Goal: Transaction & Acquisition: Book appointment/travel/reservation

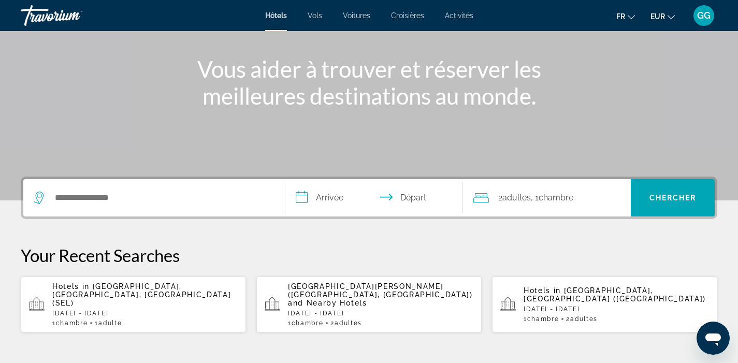
click at [172, 206] on div "Search widget" at bounding box center [154, 197] width 241 height 37
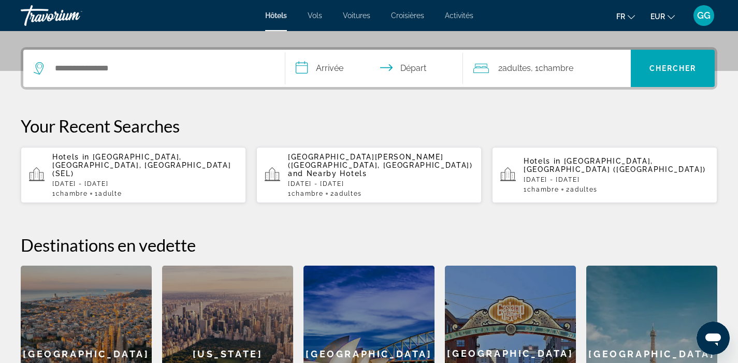
scroll to position [253, 0]
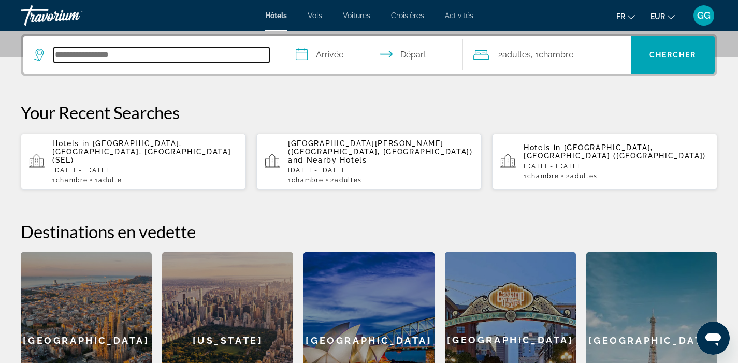
click at [129, 60] on input "Search hotel destination" at bounding box center [161, 55] width 215 height 16
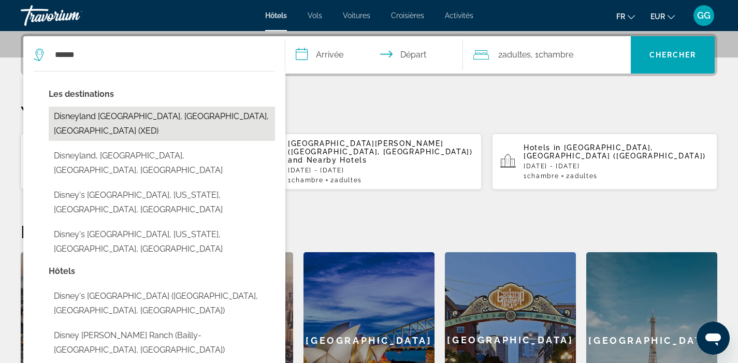
click at [111, 115] on button "Disneyland [GEOGRAPHIC_DATA], [GEOGRAPHIC_DATA], [GEOGRAPHIC_DATA] (XED)" at bounding box center [162, 124] width 226 height 34
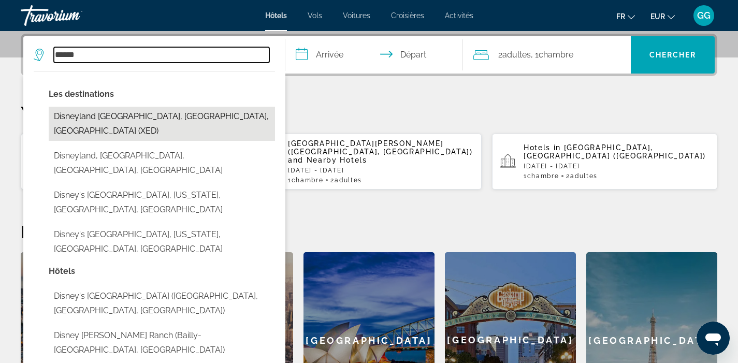
type input "**********"
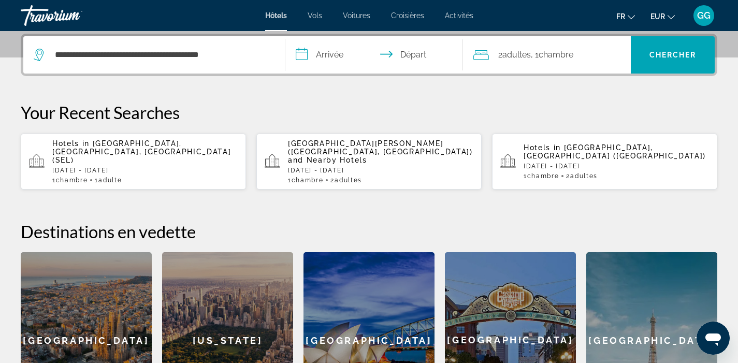
click at [329, 62] on input "**********" at bounding box center [376, 56] width 182 height 40
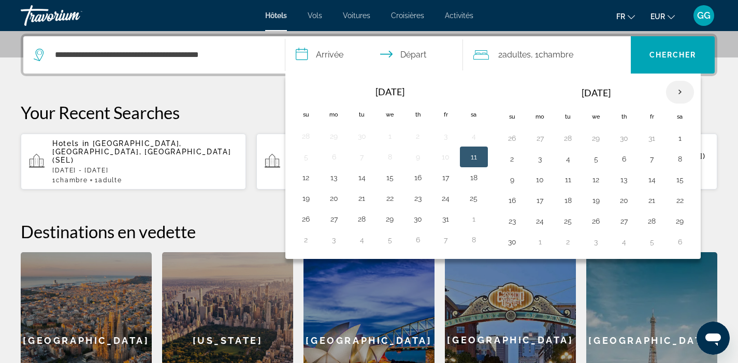
click at [682, 89] on th "Next month" at bounding box center [680, 92] width 28 height 23
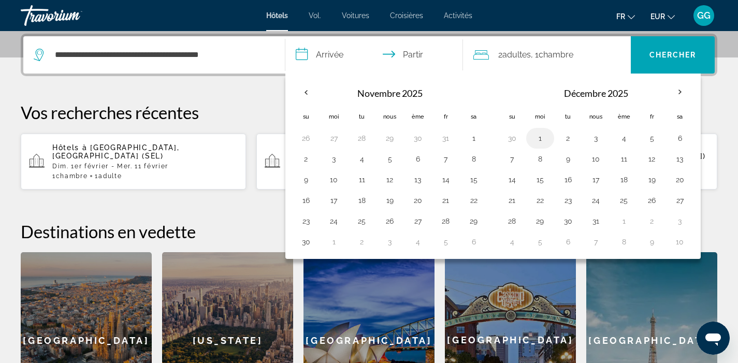
click at [538, 137] on button "1" at bounding box center [540, 138] width 17 height 15
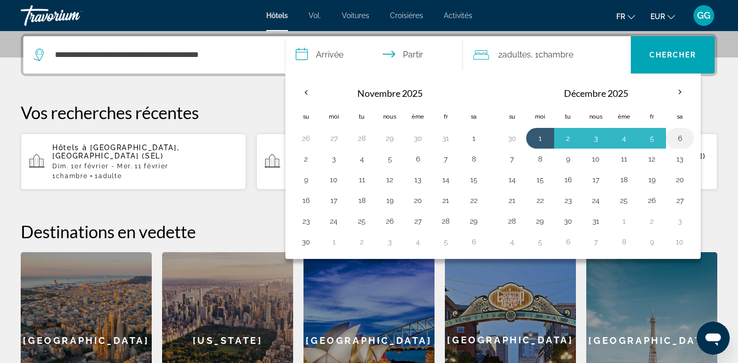
click at [678, 140] on button "6" at bounding box center [680, 138] width 17 height 15
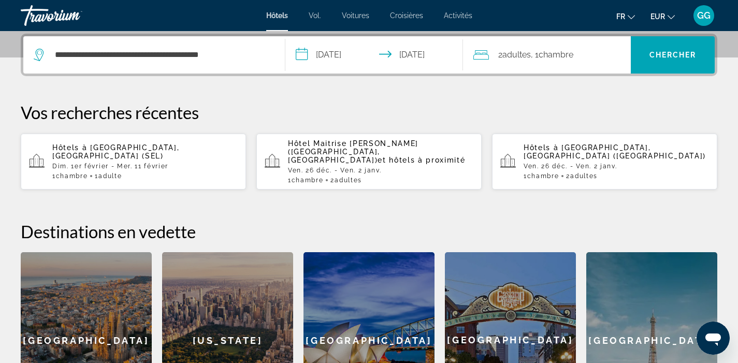
click at [506, 56] on font "adultes" at bounding box center [516, 55] width 28 height 10
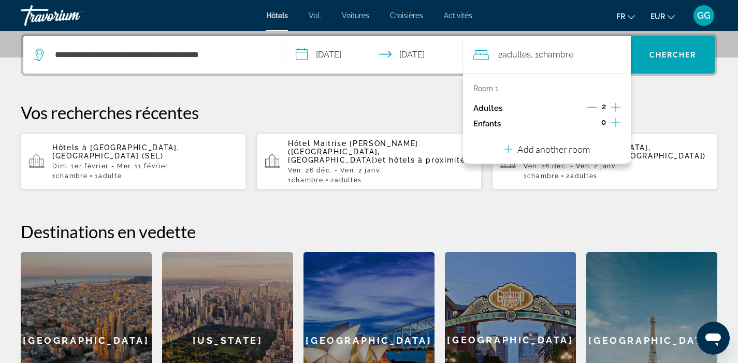
click at [591, 108] on icon "Decrement adults" at bounding box center [591, 107] width 9 height 9
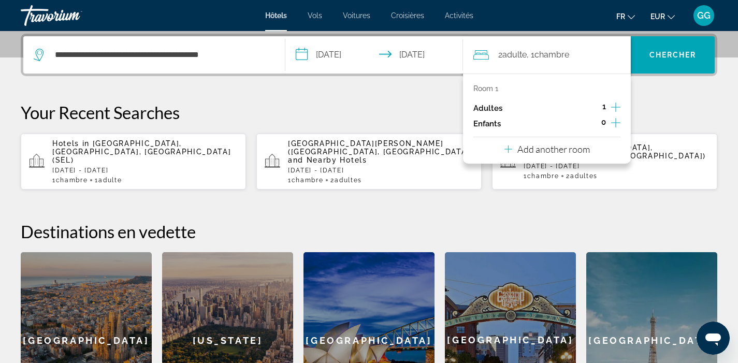
click at [659, 99] on div "**********" at bounding box center [369, 231] width 738 height 395
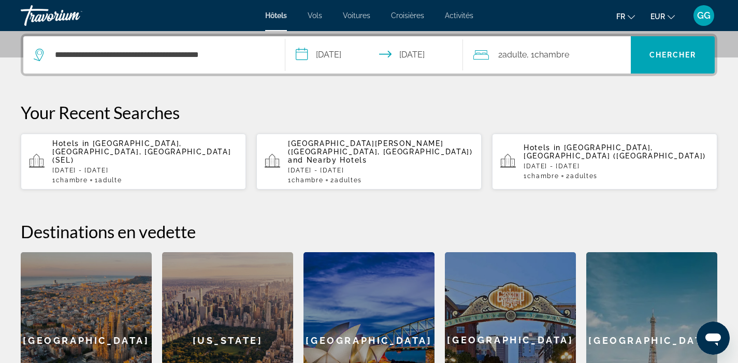
click at [404, 57] on input "**********" at bounding box center [376, 56] width 182 height 40
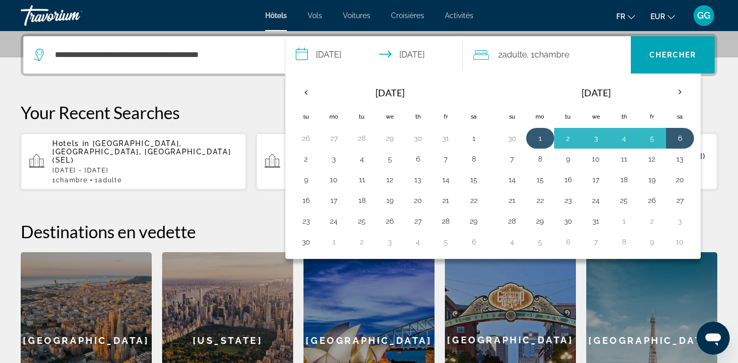
click at [542, 140] on button "1" at bounding box center [540, 138] width 17 height 15
click at [656, 138] on button "5" at bounding box center [652, 138] width 17 height 15
type input "**********"
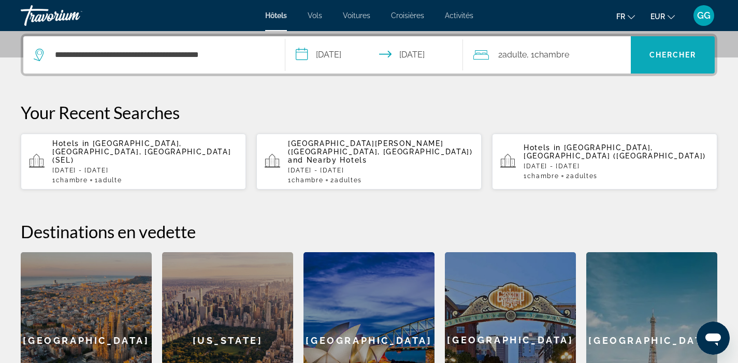
click at [671, 62] on span "Search" at bounding box center [673, 54] width 84 height 25
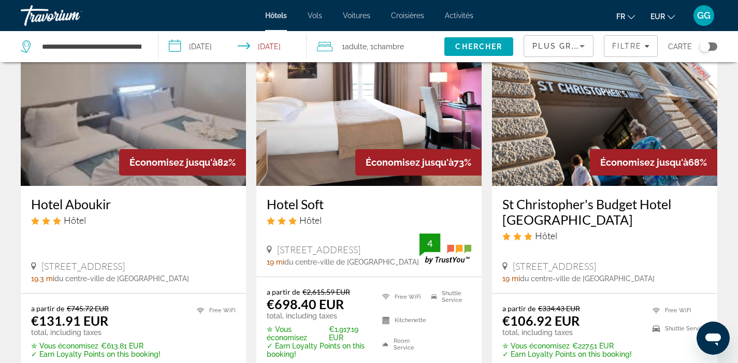
scroll to position [22, 0]
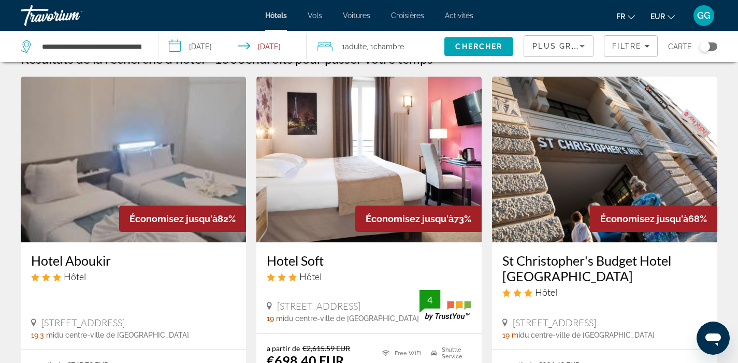
click at [583, 41] on icon "Sort by" at bounding box center [582, 46] width 12 height 12
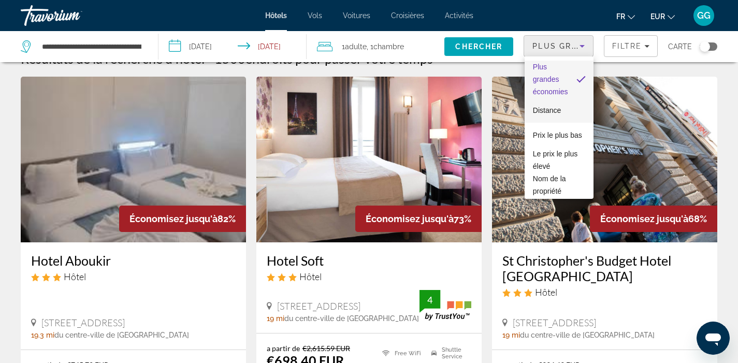
click at [559, 111] on span "Distance" at bounding box center [547, 110] width 28 height 8
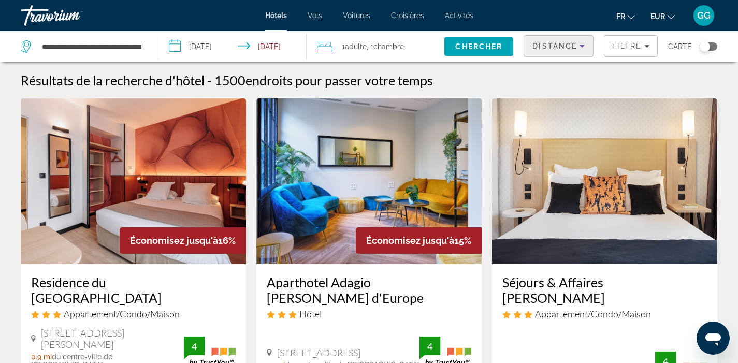
click at [84, 212] on img "Main content" at bounding box center [133, 181] width 225 height 166
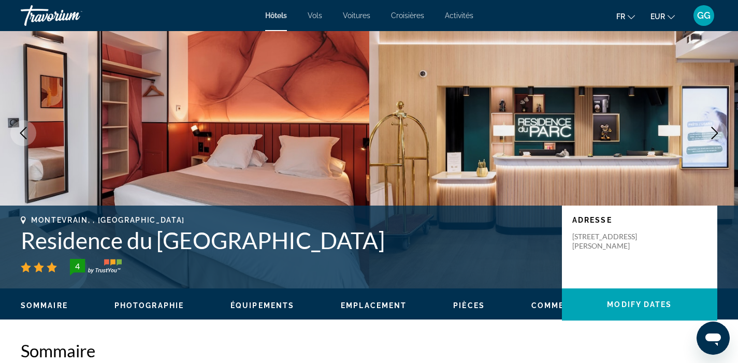
scroll to position [54, 0]
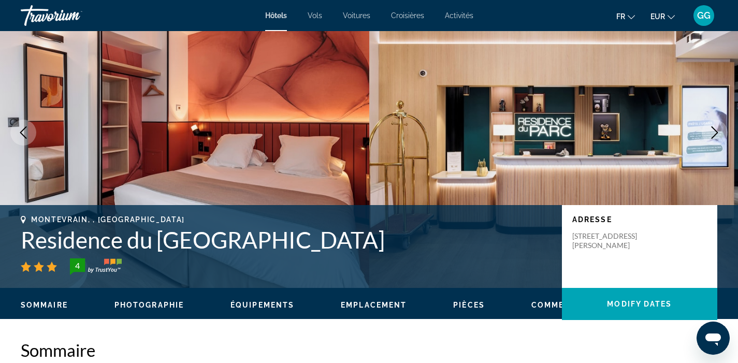
drag, startPoint x: 23, startPoint y: 244, endPoint x: 300, endPoint y: 243, distance: 277.1
click at [300, 243] on h1 "Residence du [GEOGRAPHIC_DATA]" at bounding box center [286, 239] width 531 height 27
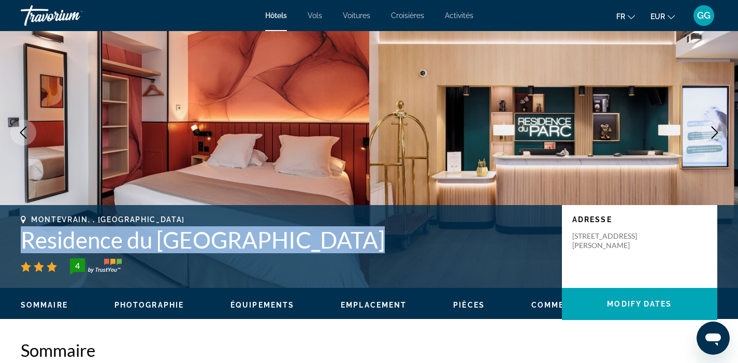
copy h1 "Residence du [GEOGRAPHIC_DATA]"
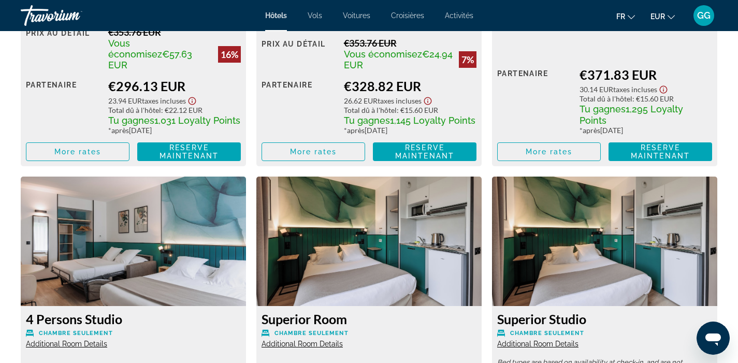
scroll to position [1555, 0]
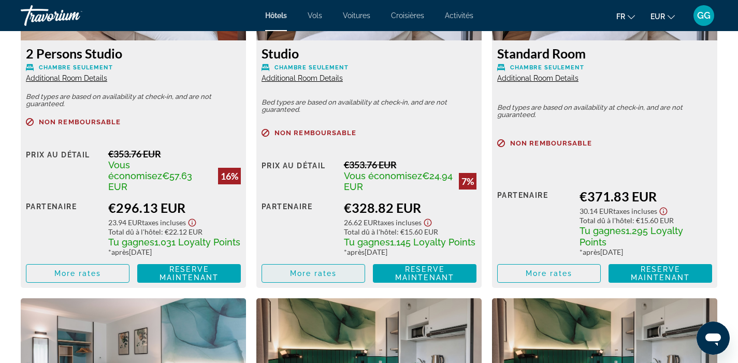
click at [337, 269] on span "More rates" at bounding box center [313, 273] width 47 height 8
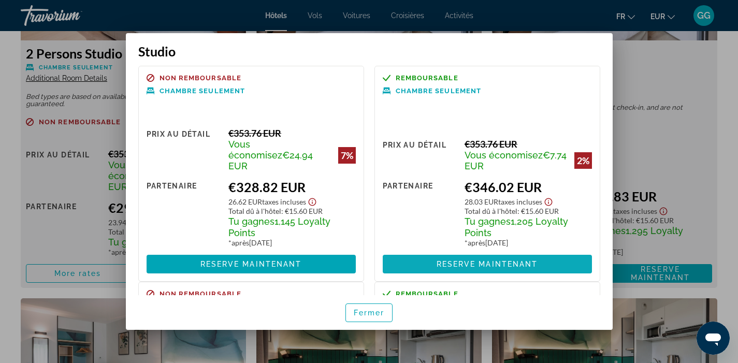
scroll to position [0, 0]
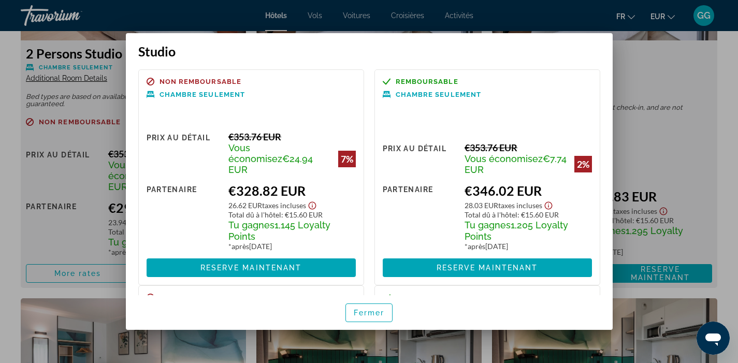
click at [690, 198] on div at bounding box center [369, 181] width 738 height 363
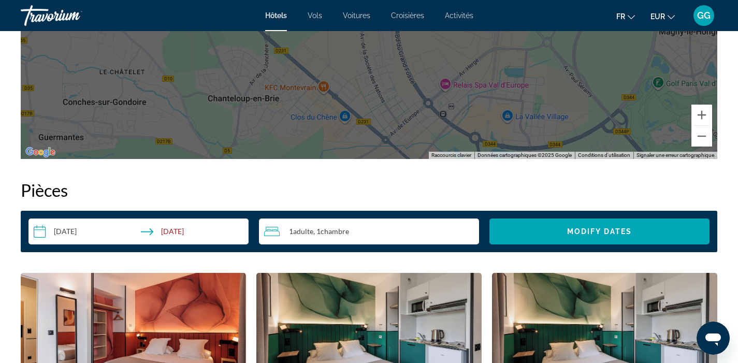
scroll to position [1197, 0]
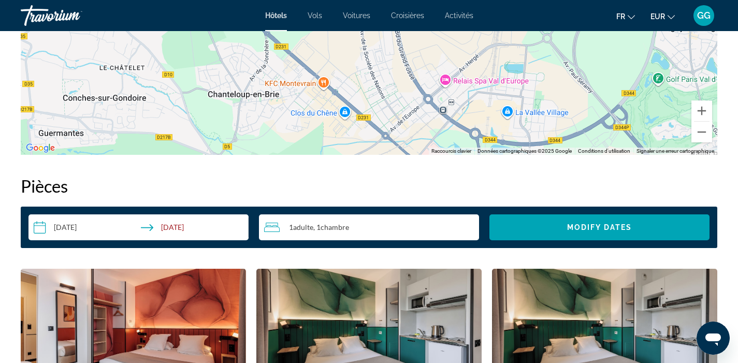
click at [105, 231] on input "**********" at bounding box center [140, 228] width 224 height 29
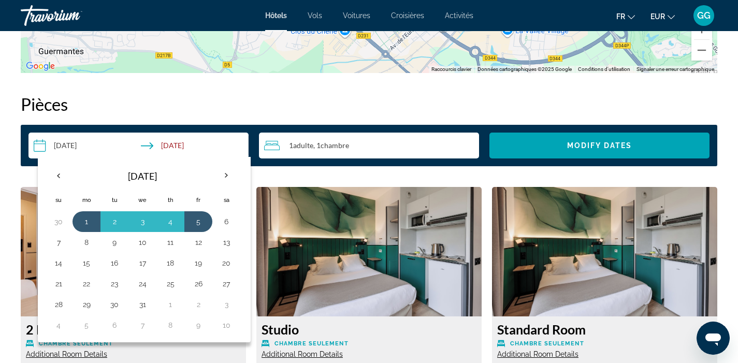
scroll to position [1340, 0]
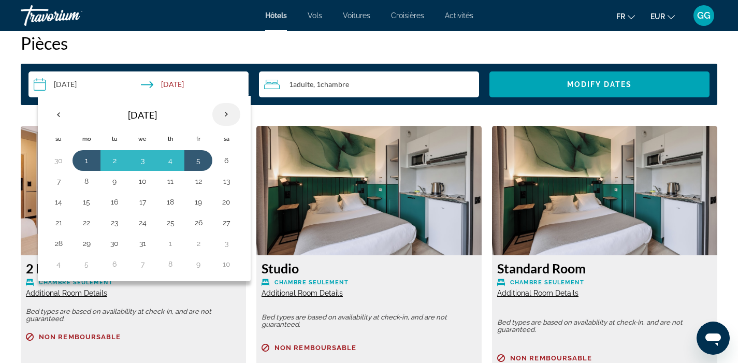
click at [231, 113] on th "Next month" at bounding box center [226, 114] width 28 height 23
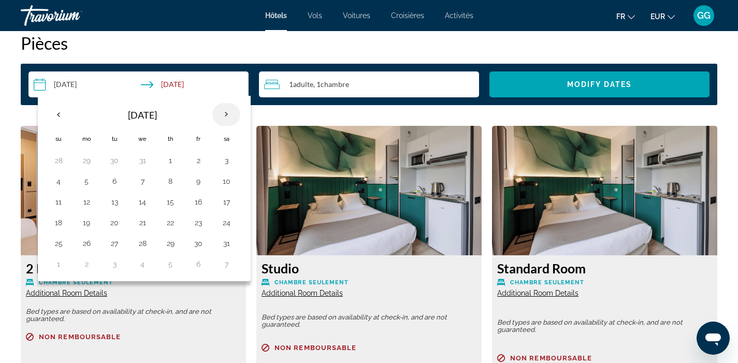
click at [231, 113] on th "Next month" at bounding box center [226, 114] width 28 height 23
click at [170, 182] on button "5" at bounding box center [170, 181] width 17 height 15
click at [199, 183] on button "6" at bounding box center [198, 181] width 17 height 15
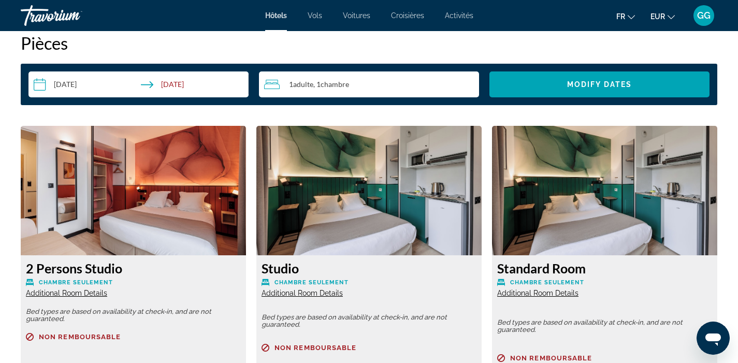
click at [146, 86] on input "**********" at bounding box center [140, 85] width 224 height 29
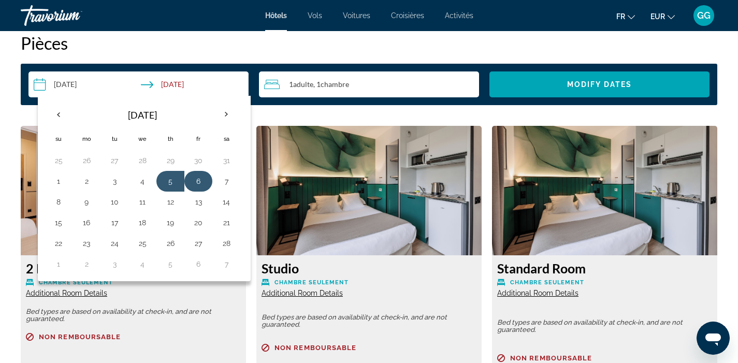
click at [199, 182] on button "6" at bounding box center [198, 181] width 17 height 15
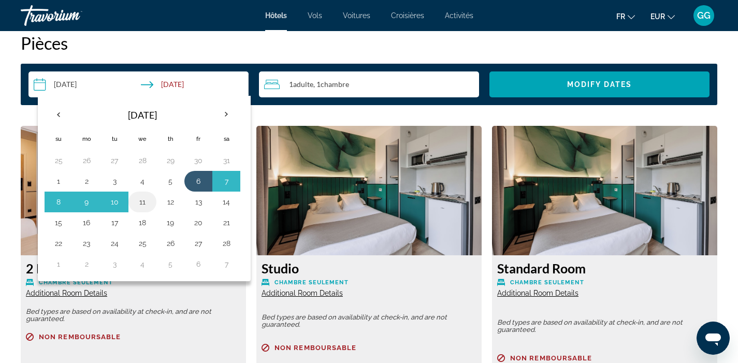
click at [150, 204] on button "11" at bounding box center [142, 202] width 17 height 15
type input "**********"
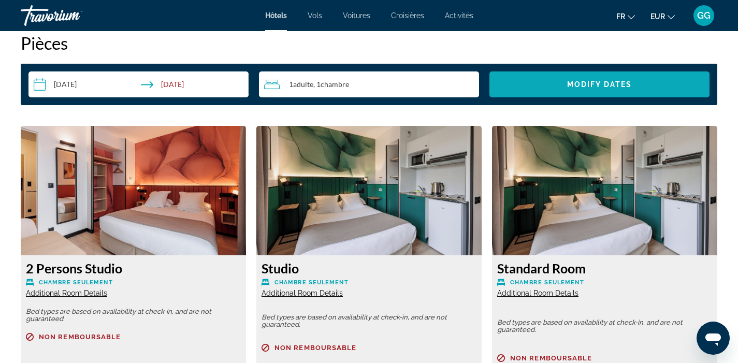
click at [578, 87] on span "Modify Dates" at bounding box center [599, 84] width 65 height 8
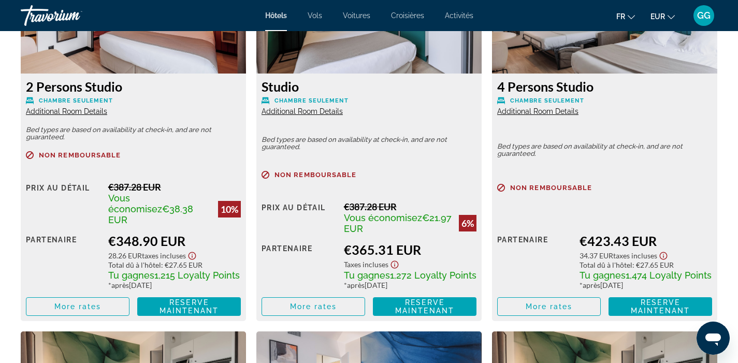
scroll to position [1523, 0]
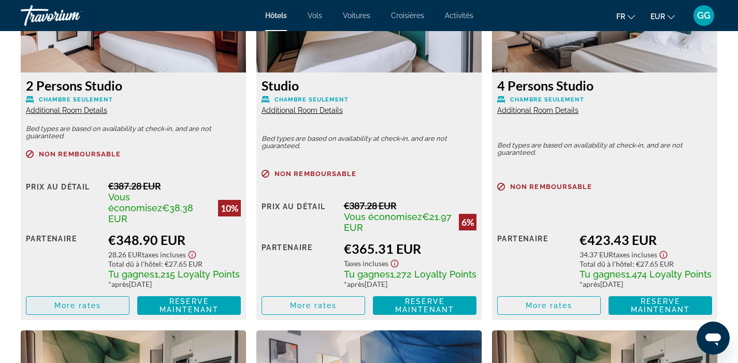
click at [123, 293] on span "Main content" at bounding box center [77, 305] width 103 height 25
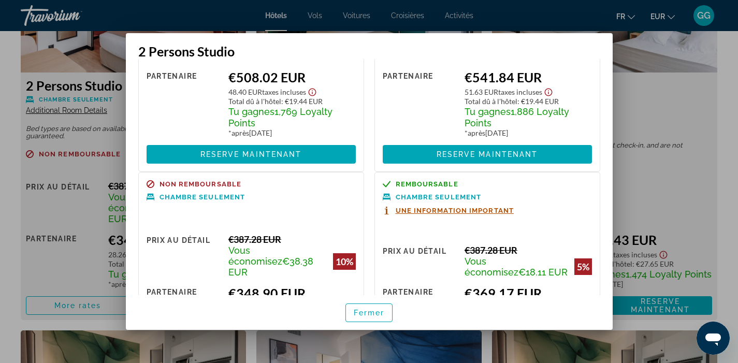
scroll to position [0, 0]
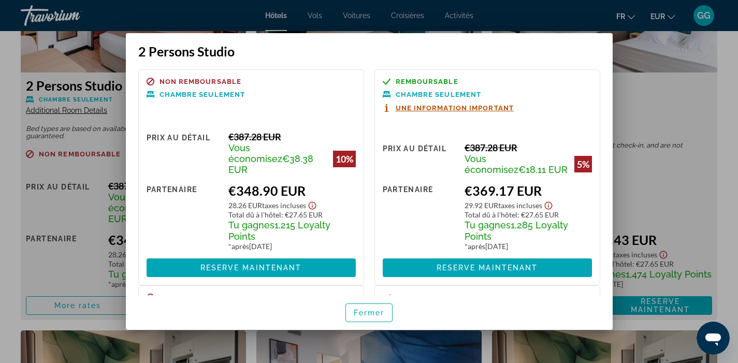
click at [641, 174] on div at bounding box center [369, 181] width 738 height 363
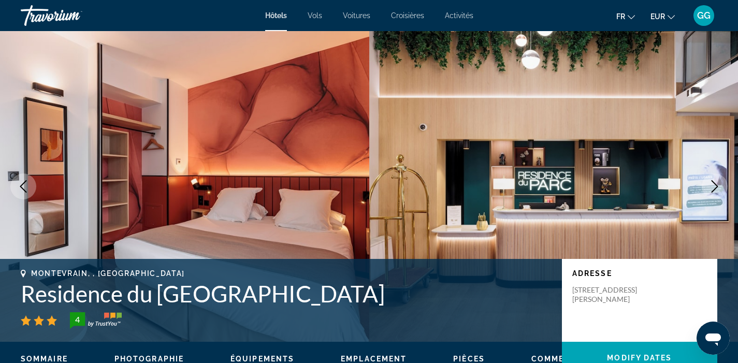
click at [56, 19] on div "Travorium" at bounding box center [73, 15] width 104 height 27
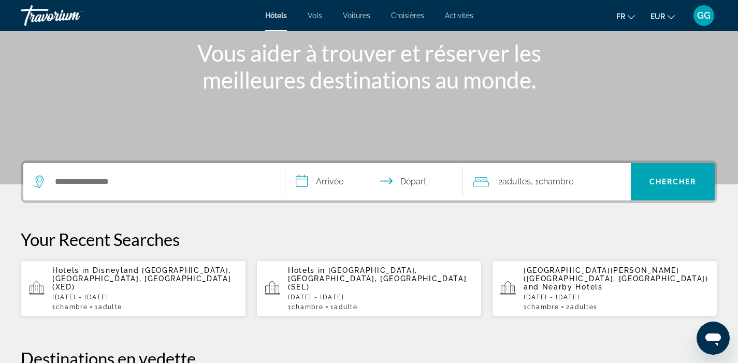
scroll to position [139, 0]
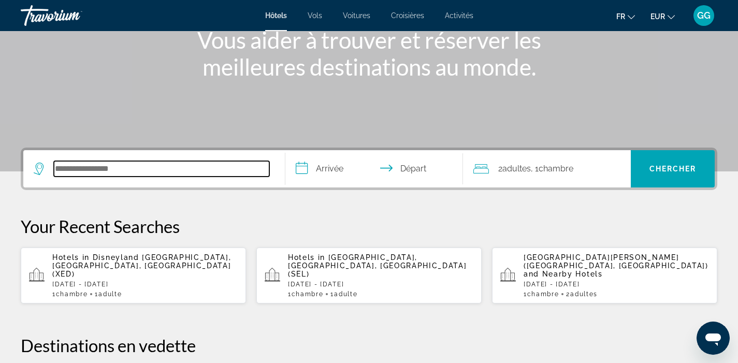
click at [117, 172] on input "Search hotel destination" at bounding box center [161, 169] width 215 height 16
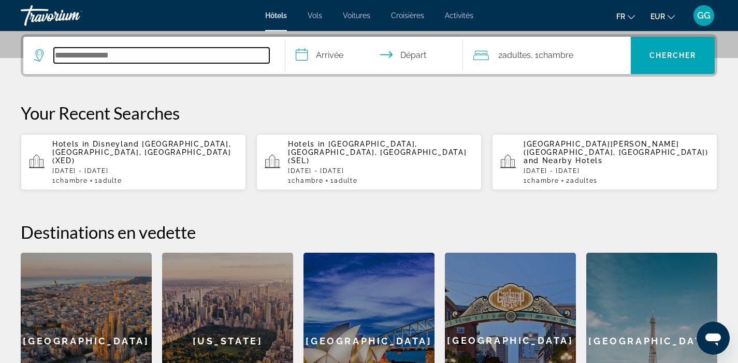
scroll to position [253, 0]
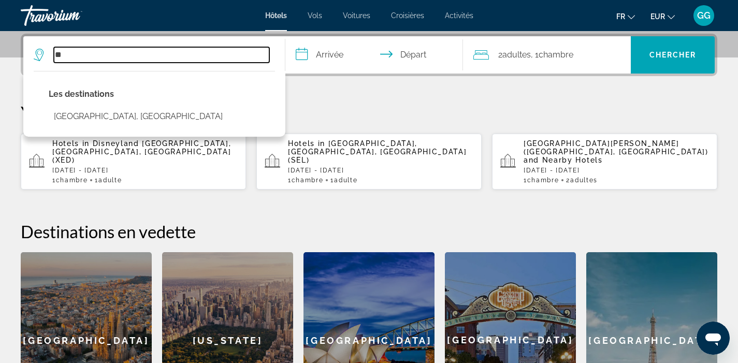
type input "*"
paste input "**********"
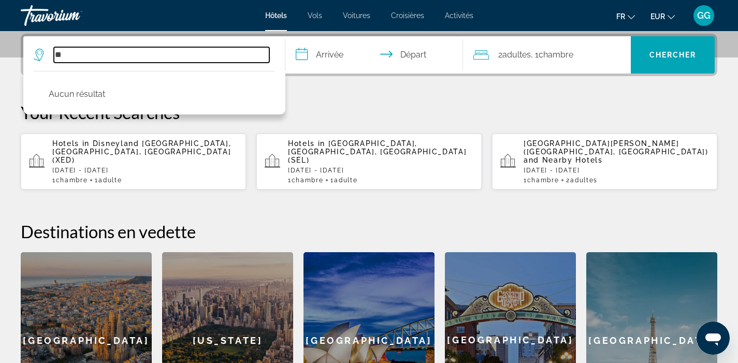
type input "*"
paste input "**********"
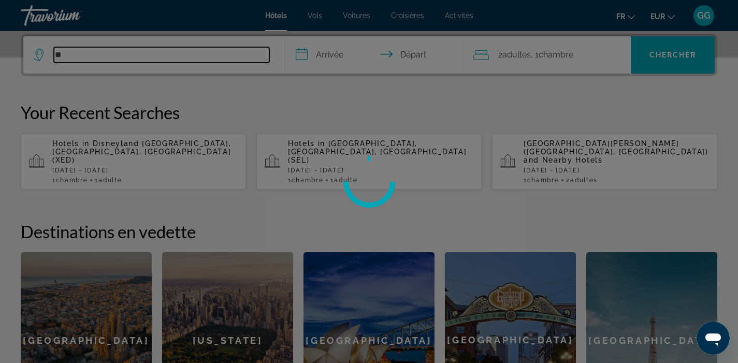
type input "*"
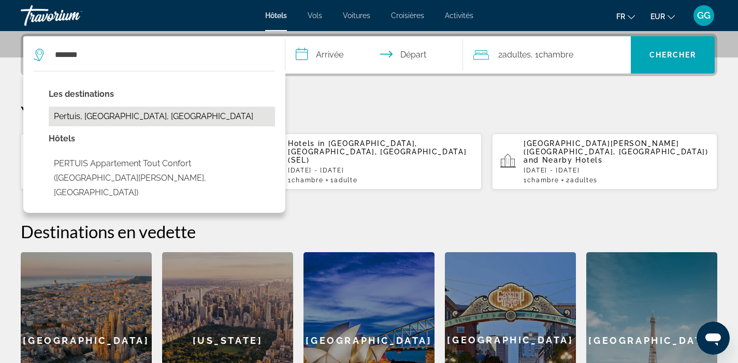
click at [172, 110] on button "Pertuis, [GEOGRAPHIC_DATA], [GEOGRAPHIC_DATA]" at bounding box center [162, 117] width 226 height 20
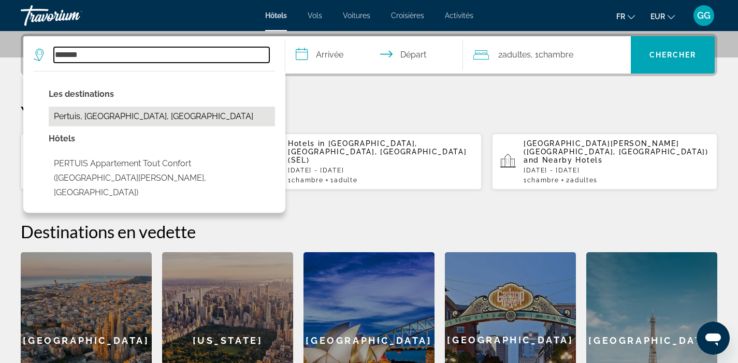
type input "**********"
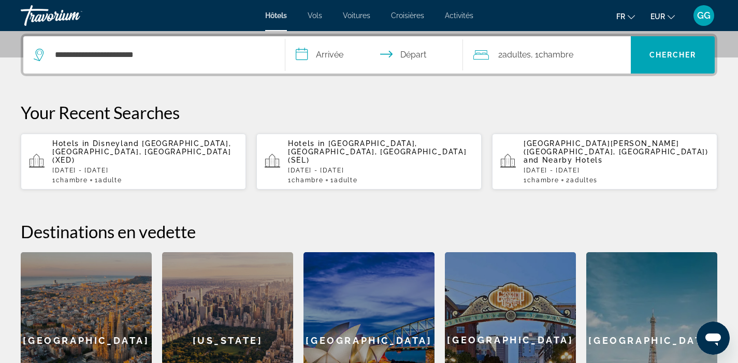
click at [328, 54] on input "**********" at bounding box center [376, 56] width 182 height 40
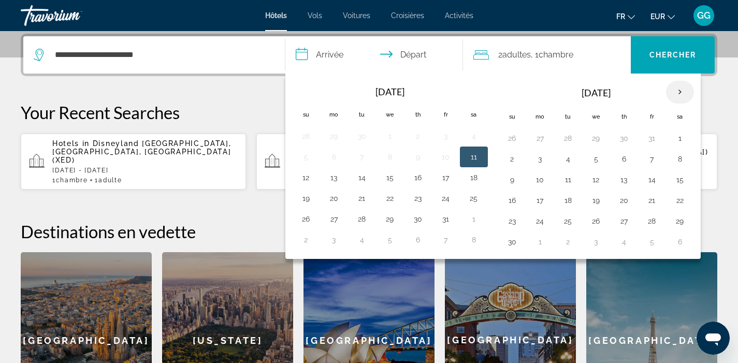
click at [683, 94] on th "Next month" at bounding box center [680, 92] width 28 height 23
click at [541, 136] on button "1" at bounding box center [540, 138] width 17 height 15
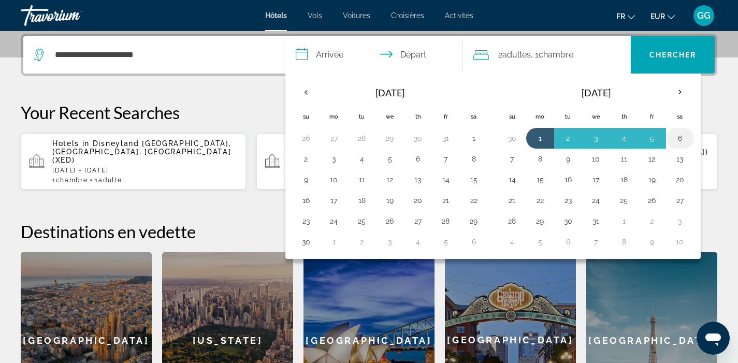
click at [688, 138] on td "6" at bounding box center [680, 138] width 28 height 21
click at [688, 140] on td "6" at bounding box center [680, 138] width 28 height 21
click at [680, 137] on button "6" at bounding box center [680, 138] width 17 height 15
type input "**********"
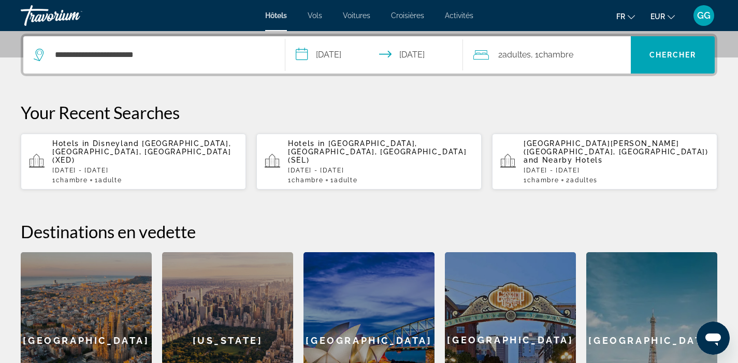
click at [523, 50] on span "Adultes" at bounding box center [516, 55] width 28 height 10
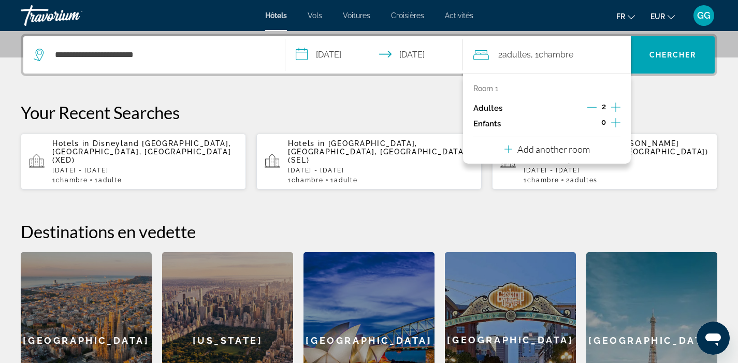
click at [590, 106] on icon "Decrement adults" at bounding box center [591, 107] width 9 height 9
click at [665, 59] on span "Chercher" at bounding box center [672, 55] width 47 height 8
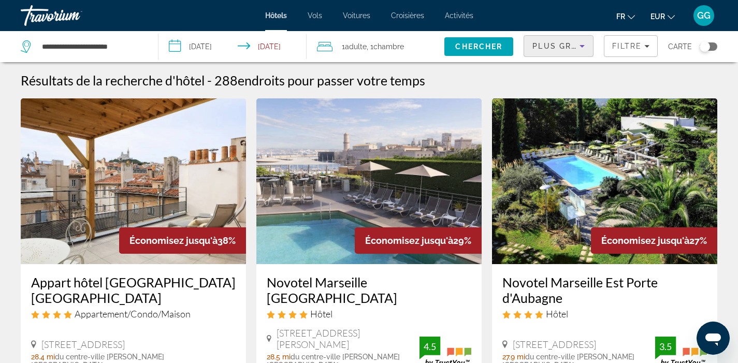
click at [582, 50] on icon "Sort by" at bounding box center [582, 46] width 12 height 12
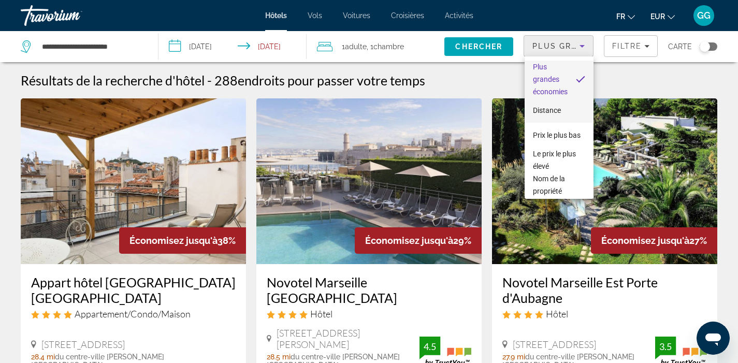
click at [565, 107] on mat-option "Distance" at bounding box center [559, 110] width 69 height 25
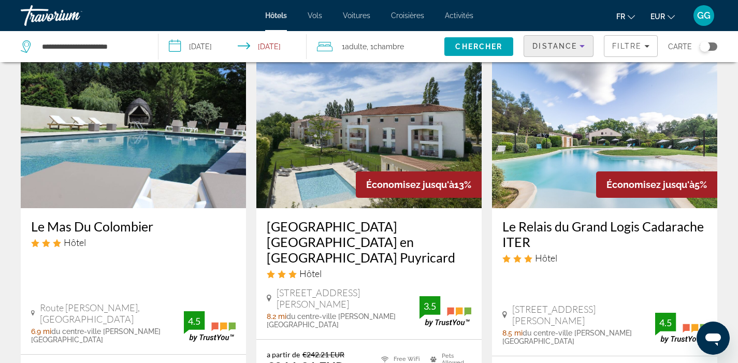
scroll to position [880, 0]
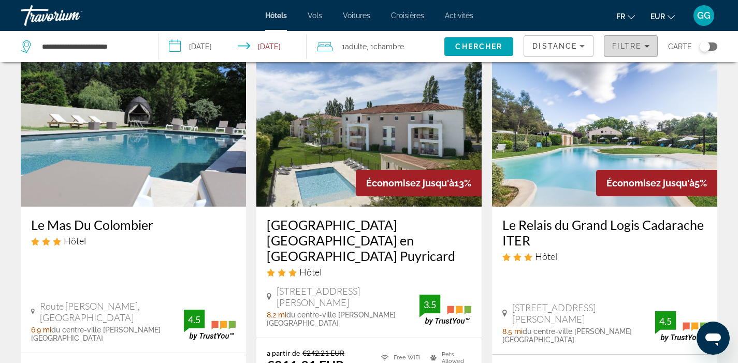
click at [646, 48] on icon "Filters" at bounding box center [646, 46] width 5 height 5
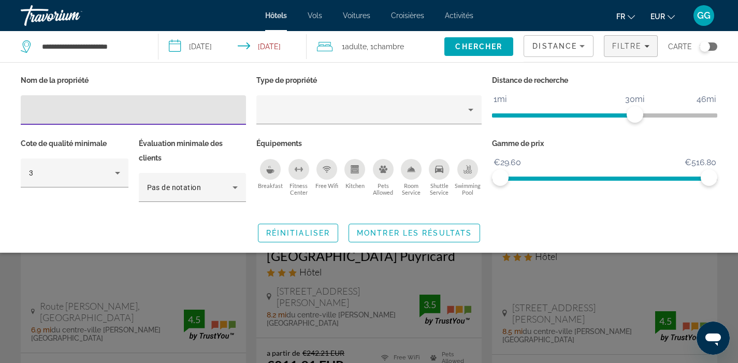
type input "**********"
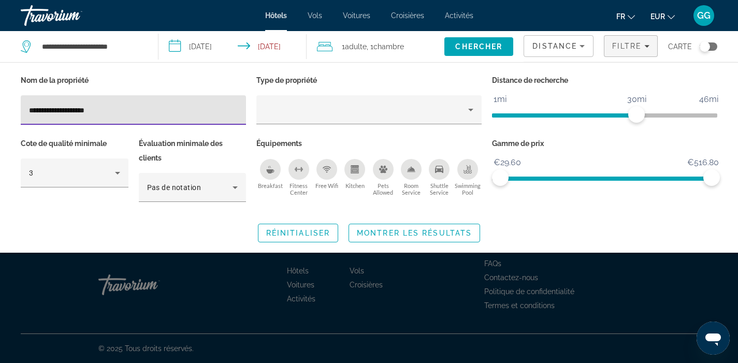
scroll to position [0, 0]
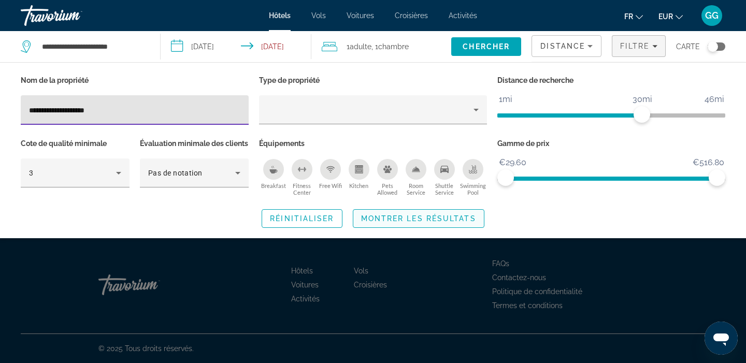
click at [371, 223] on span "Montrer les résultats" at bounding box center [418, 218] width 115 height 8
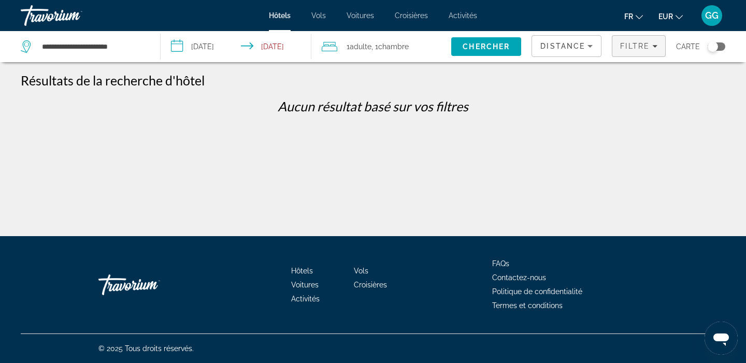
click at [644, 49] on span "Filtre" at bounding box center [635, 46] width 30 height 8
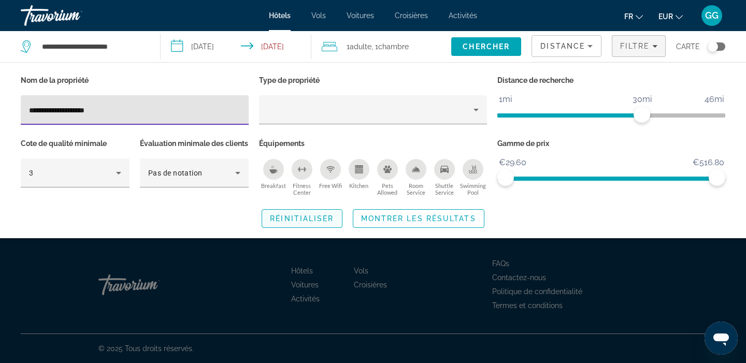
click at [307, 227] on span "Search widget" at bounding box center [301, 218] width 79 height 25
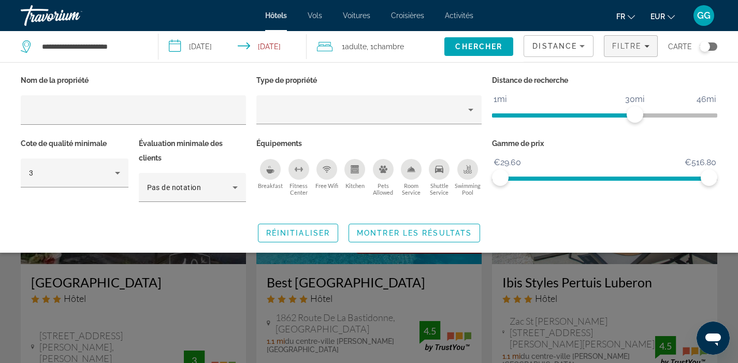
click at [0, 312] on div "Search widget" at bounding box center [369, 259] width 738 height 208
